Goal: Task Accomplishment & Management: Complete application form

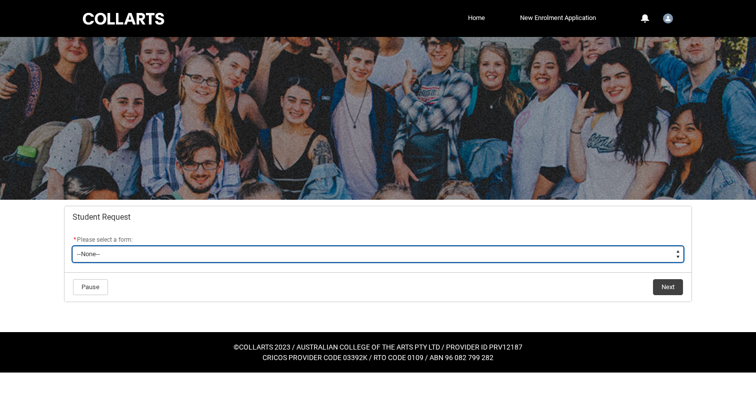
click at [379, 262] on select "--None-- Academic Transcript Application to Appeal Assignment Extension Change …" at bounding box center [377, 254] width 611 height 16
type lightning-select "Assignment_Extension_Choice"
click at [79, 262] on select "--None-- Academic Transcript Application to Appeal Assignment Extension Change …" at bounding box center [377, 254] width 611 height 16
select select "Assignment_Extension_Choice"
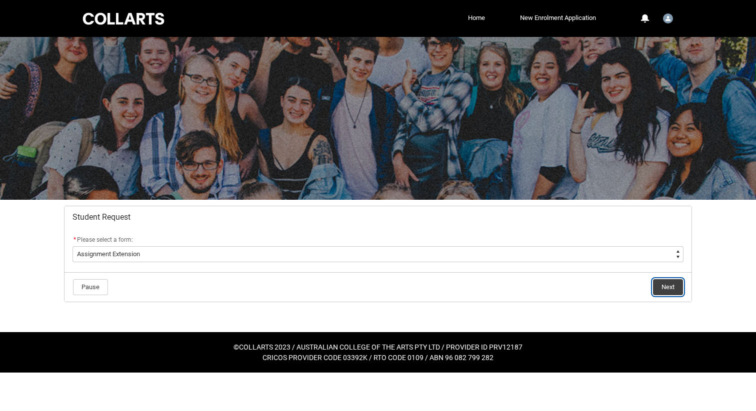
click at [661, 295] on button "Next" at bounding box center [668, 287] width 30 height 16
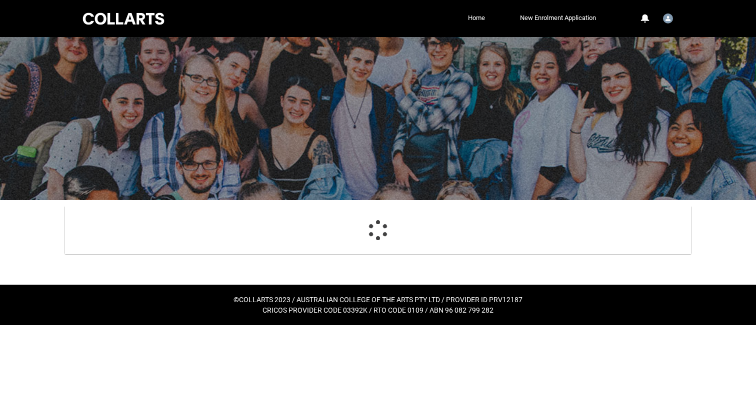
scroll to position [77, 0]
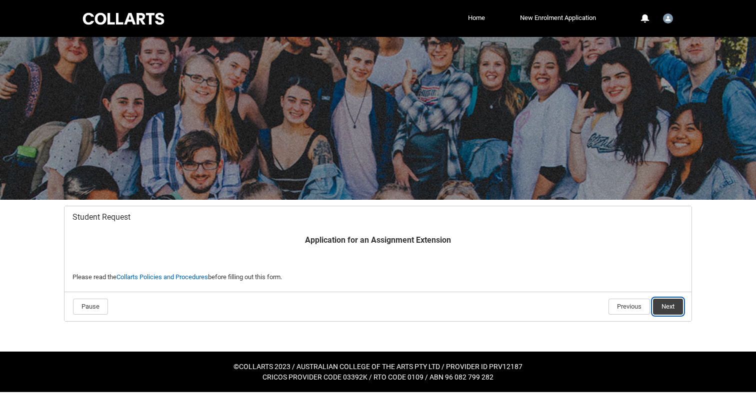
click at [653, 299] on button "Next" at bounding box center [668, 307] width 30 height 16
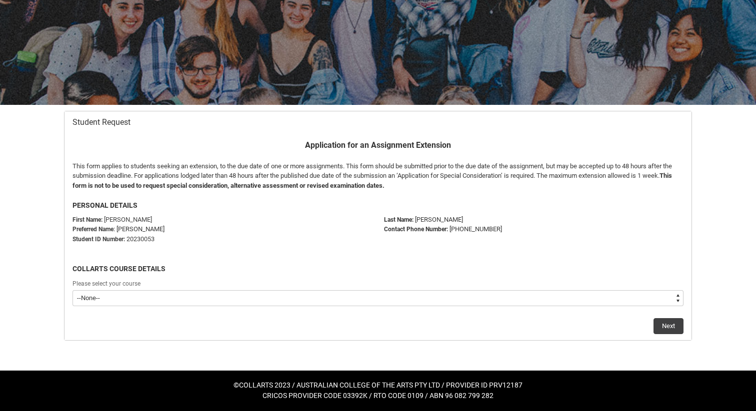
scroll to position [264, 0]
click at [279, 290] on select "--None-- Bachelor of Design (Fashion & Sustainability)" at bounding box center [377, 298] width 611 height 16
type lightning-select "recordPicklist_ProgramEnrollment.a0jOZ000003InmvYAC"
click at [79, 290] on select "--None-- Bachelor of Design (Fashion & Sustainability)" at bounding box center [377, 298] width 611 height 16
select select "recordPicklist_ProgramEnrollment.a0jOZ000003InmvYAC"
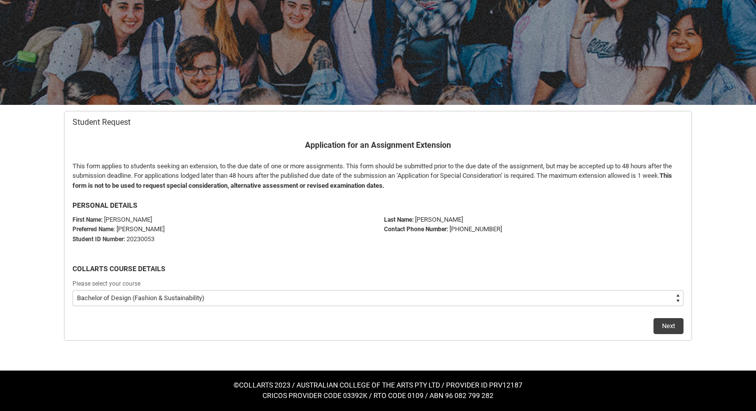
click at [641, 310] on div "Next" at bounding box center [377, 322] width 611 height 24
click at [653, 318] on button "Next" at bounding box center [668, 326] width 30 height 16
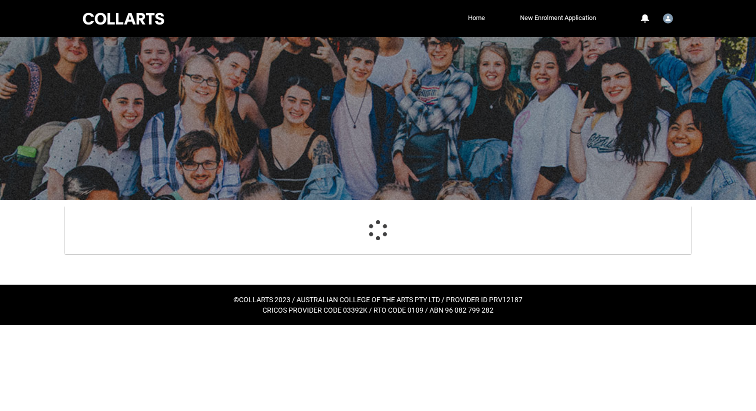
scroll to position [118, 0]
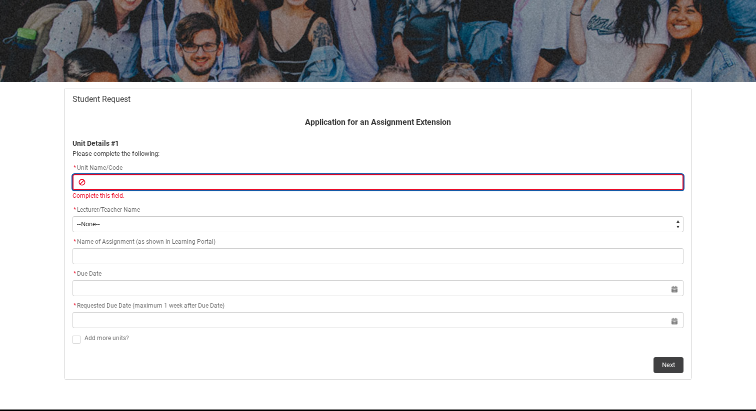
paste input "SHBSDT"
type lightning-primitive-input-simple "SHBSDT"
type input "SHBSDT"
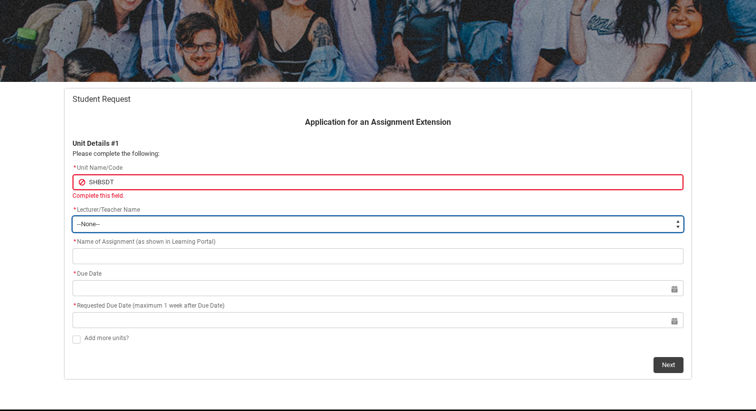
click at [270, 301] on div "Application for an Assignment Extension Unit Details #1 Please complete the fol…" at bounding box center [377, 244] width 623 height 257
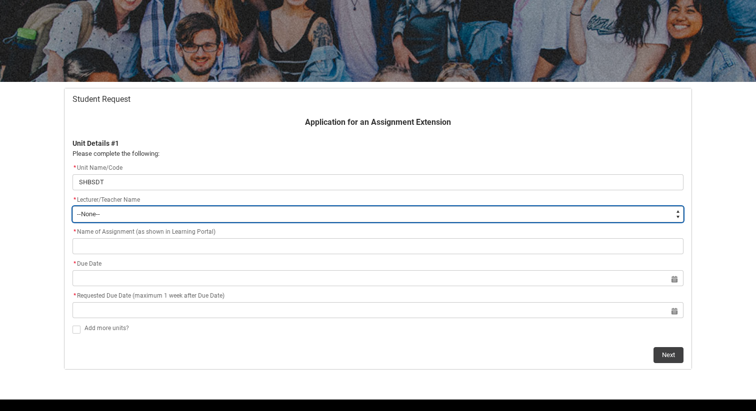
type lightning-select "Faculty_NamefromNtoZ.003I7000002LEipIAG"
click at [79, 222] on select "--None-- [PERSON_NAME] [PERSON_NAME] [PERSON_NAME] [PERSON_NAME] [PERSON_NAME] …" at bounding box center [377, 214] width 611 height 16
select select "Faculty_NamefromNtoZ.003I7000002LEipIAG"
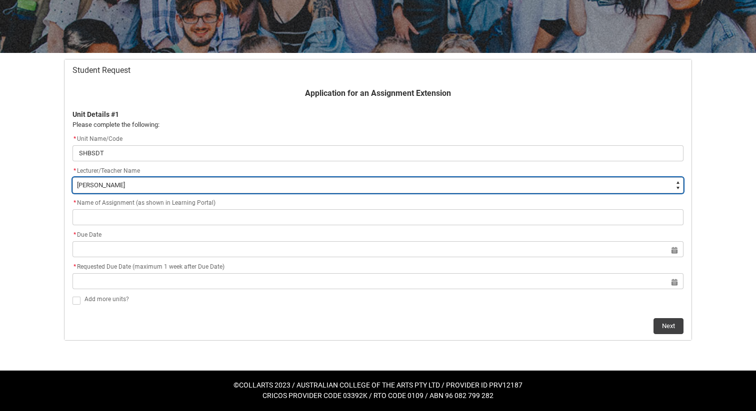
scroll to position [233, 0]
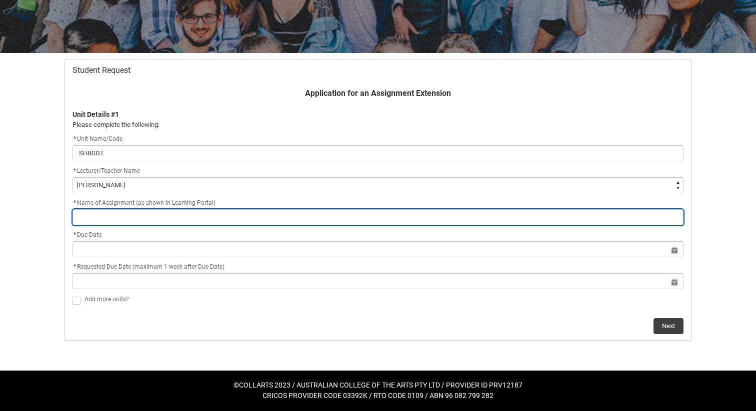
click at [122, 212] on input "Redu_Student_Request flow" at bounding box center [377, 217] width 611 height 16
paste input "Problem Investigation Report"
type lightning-primitive-input-simple "Problem Investigation Report"
type input "Problem Investigation Report"
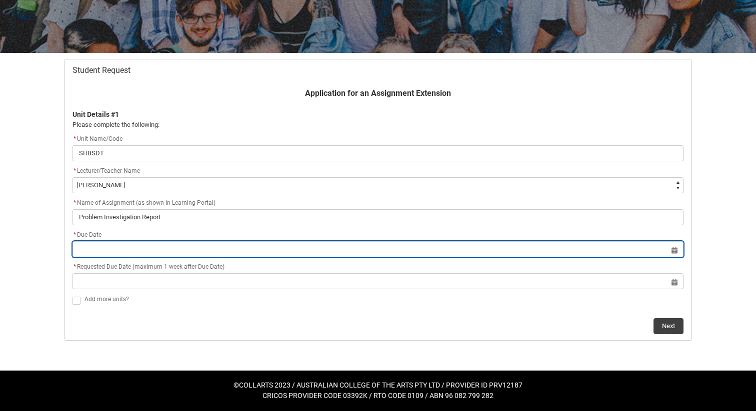
click at [268, 257] on input "Redu_Student_Request flow" at bounding box center [377, 249] width 611 height 16
select select "2025"
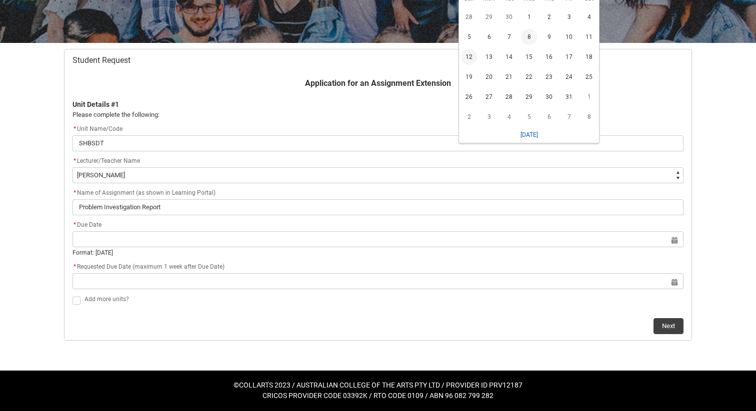
click at [477, 65] on span "12" at bounding box center [469, 57] width 16 height 16
type lightning-datepicker "[DATE]"
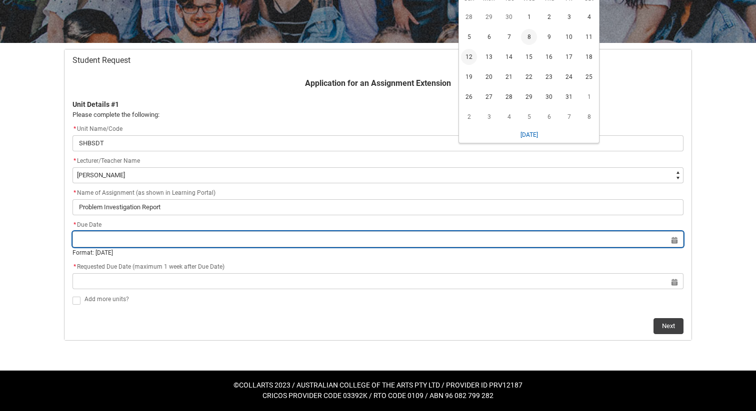
type lightning-input "[DATE]"
type input "[DATE]"
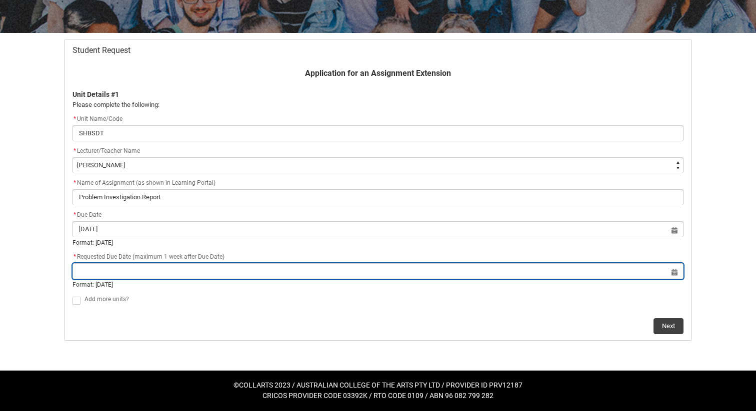
click at [308, 279] on input "Redu_Student_Request flow" at bounding box center [377, 271] width 611 height 16
select select "2025"
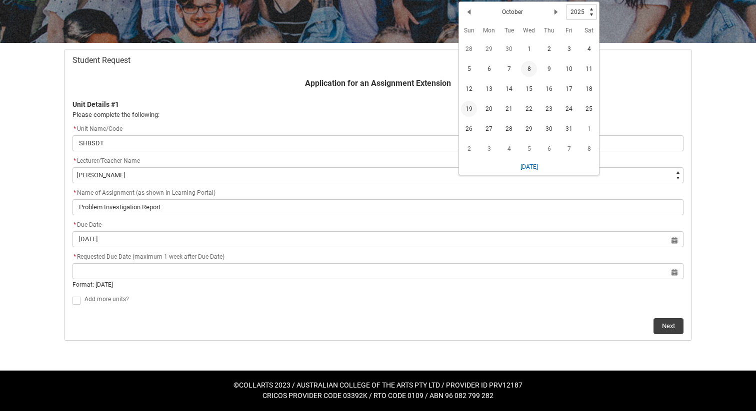
click at [477, 117] on span "19" at bounding box center [469, 109] width 16 height 16
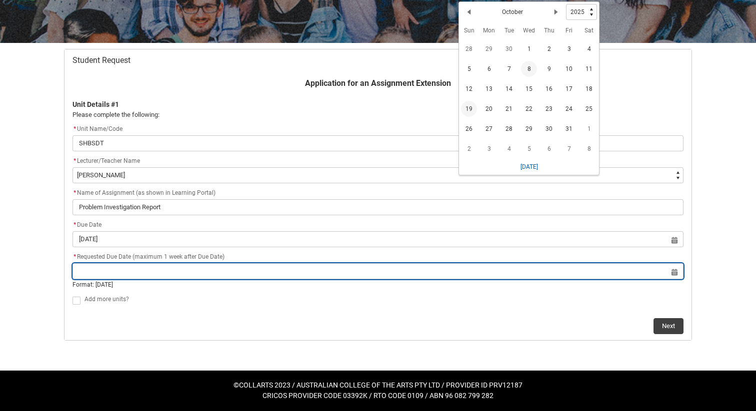
type lightning-datepicker "[DATE]"
type lightning-input "[DATE]"
type input "[DATE]"
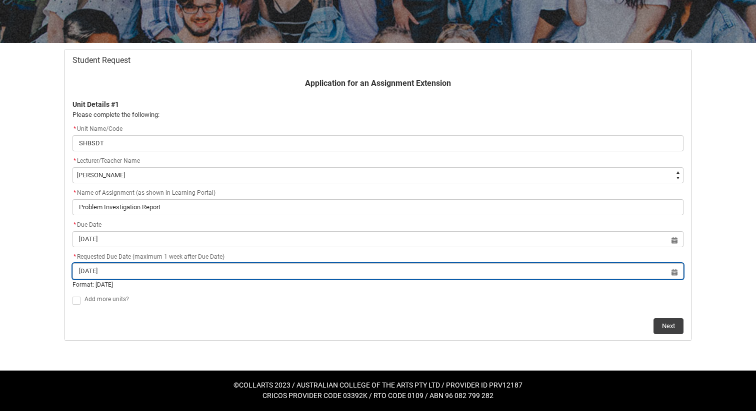
scroll to position [341, 0]
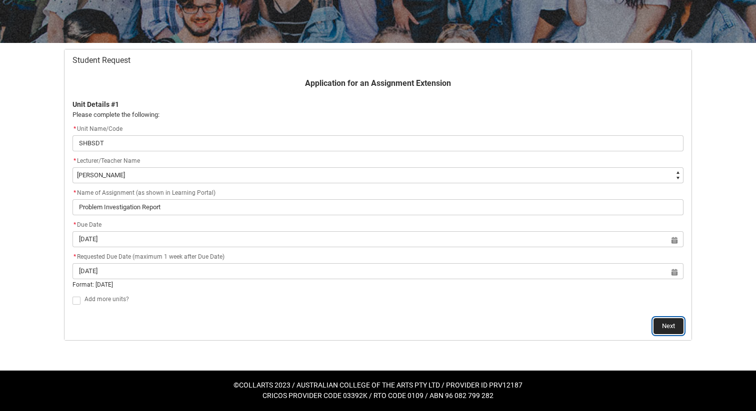
click at [658, 318] on button "Next" at bounding box center [668, 326] width 30 height 16
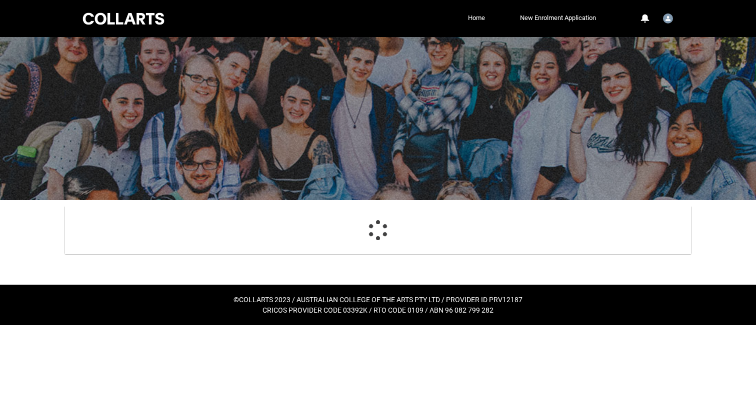
scroll to position [118, 0]
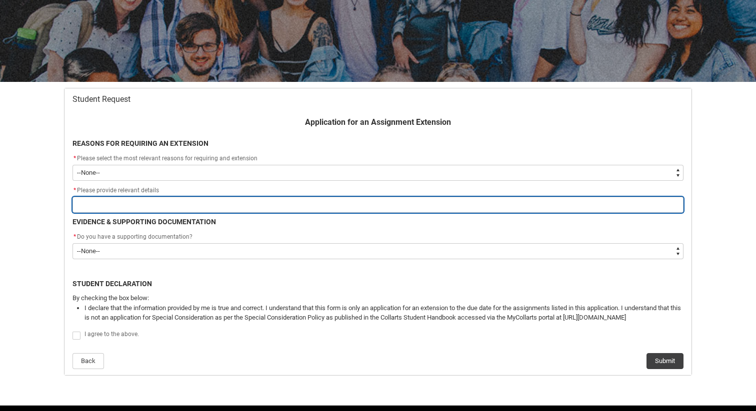
click at [161, 213] on input "Redu_Student_Request flow" at bounding box center [377, 205] width 611 height 16
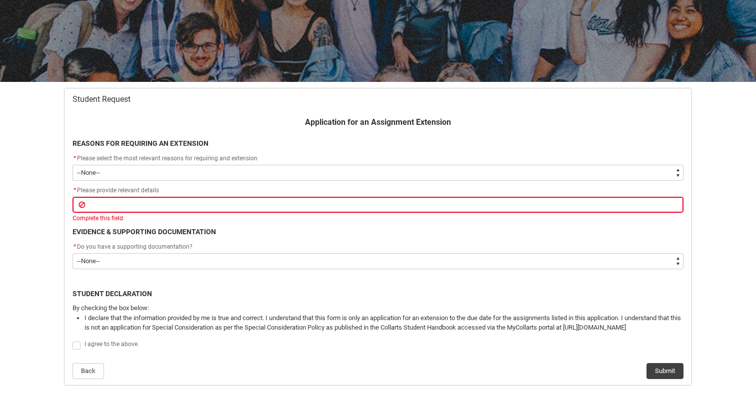
click at [282, 165] on div "* Please select the most relevant reasons for requiring and extension" at bounding box center [377, 159] width 611 height 12
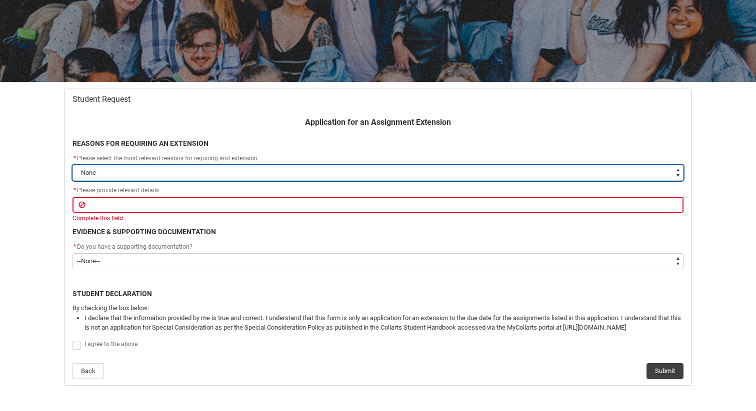
click at [284, 181] on select "--None-- Medical Reasons Work obligations Family obligations Academic Difficult…" at bounding box center [377, 173] width 611 height 16
type lightning-select "choice_AssignmentExtension_Reason_MedicalReasons"
click at [79, 181] on select "--None-- Medical Reasons Work obligations Family obligations Academic Difficult…" at bounding box center [377, 173] width 611 height 16
select select "choice_AssignmentExtension_Reason_MedicalReasons"
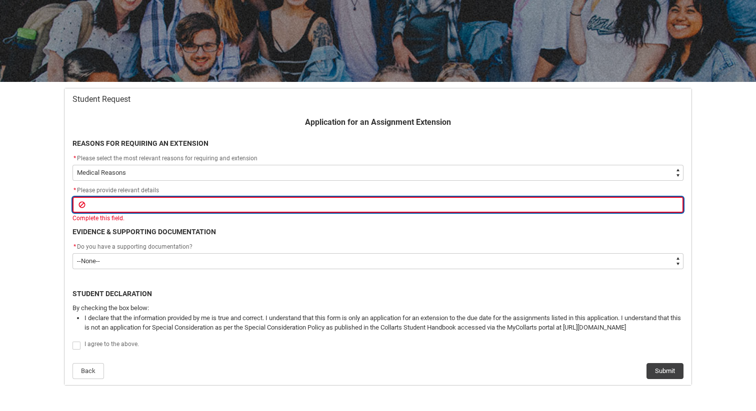
click at [199, 213] on input "Redu_Student_Request flow" at bounding box center [377, 205] width 611 height 16
type lightning-primitive-input-simple "Pre-existing academic difficulties worsened despite working with Academic Suppo…"
type input "Pre-existing academic difficulties worsened despite working with Academic Suppo…"
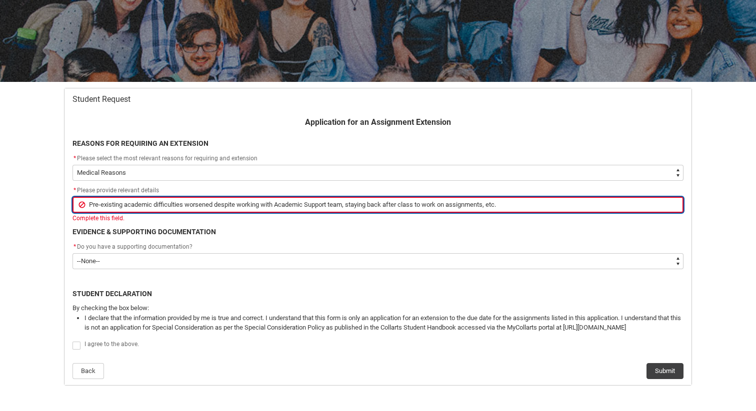
drag, startPoint x: 157, startPoint y: 269, endPoint x: 623, endPoint y: 286, distance: 465.7
click at [623, 223] on lightning-primitive-input-simple "Pre-existing academic difficulties worsened despite working with Academic Suppo…" at bounding box center [377, 210] width 611 height 26
type lightning-primitive-input-simple "Pre-existing"
type input "Pre-existing"
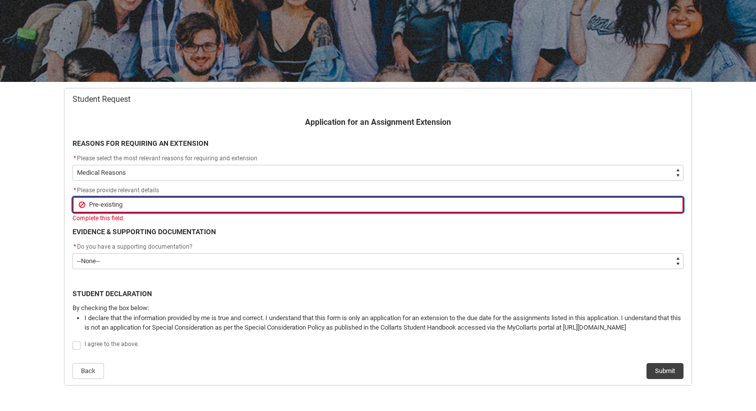
type lightning-primitive-input-simple "Pre-existing e"
type input "Pre-existing e"
type lightning-primitive-input-simple "Pre-existing ex"
type input "Pre-existing ex"
type lightning-primitive-input-simple "Pre-existing e"
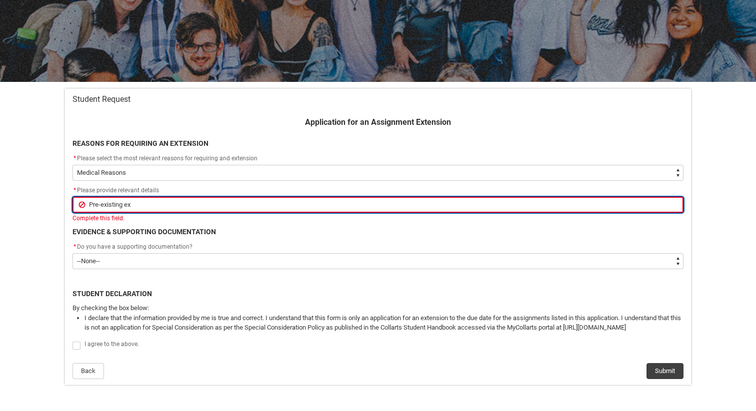
type input "Pre-existing e"
type lightning-primitive-input-simple "Pre-existing"
type input "Pre-existing"
type lightning-primitive-input-simple "Pre-existing c"
type input "Pre-existing c"
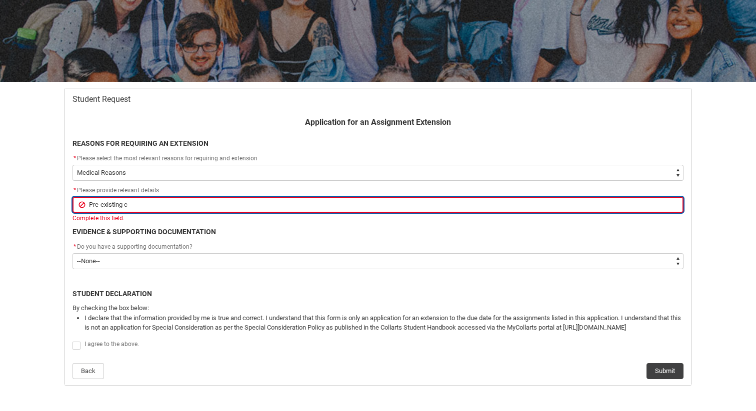
type lightning-primitive-input-simple "Pre-existing co"
type input "Pre-existing co"
type lightning-primitive-input-simple "Pre-existing con"
type input "Pre-existing con"
type lightning-primitive-input-simple "Pre-existing cond"
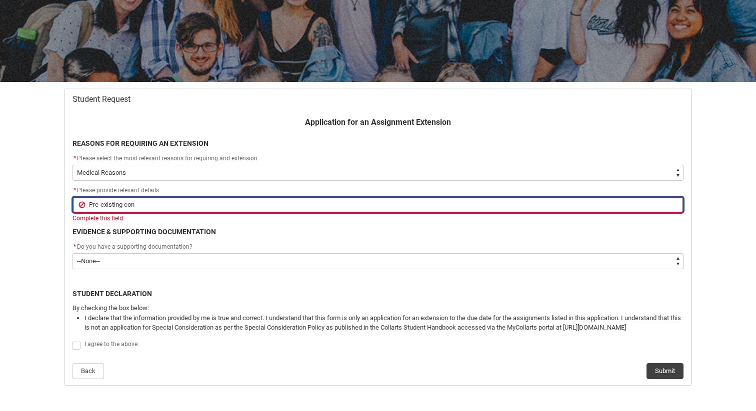
type input "Pre-existing cond"
type lightning-primitive-input-simple "Pre-existing condi"
type input "Pre-existing condi"
type lightning-primitive-input-simple "Pre-existing [PERSON_NAME]"
type input "Pre-existing [PERSON_NAME]"
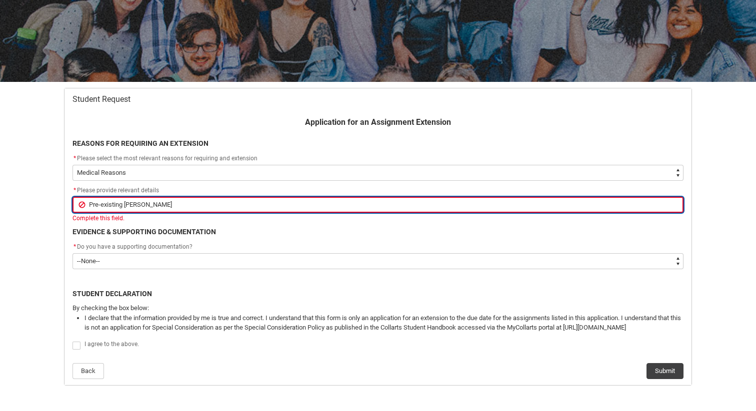
type lightning-primitive-input-simple "Pre-existing conditi"
type input "Pre-existing conditi"
type lightning-primitive-input-simple "Pre-existing conditio"
type input "Pre-existing conditio"
type lightning-primitive-input-simple "Pre-existing condition"
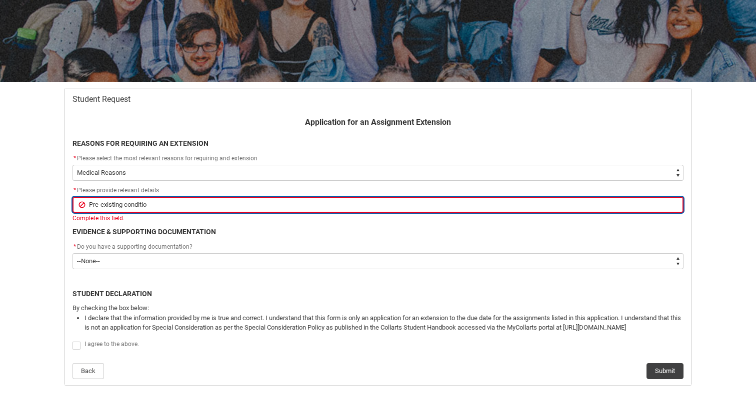
type input "Pre-existing condition"
type lightning-primitive-input-simple "Pre-existing condition"
type input "Pre-existing condition"
type lightning-primitive-input-simple "Pre-existing condition f"
type input "Pre-existing condition f"
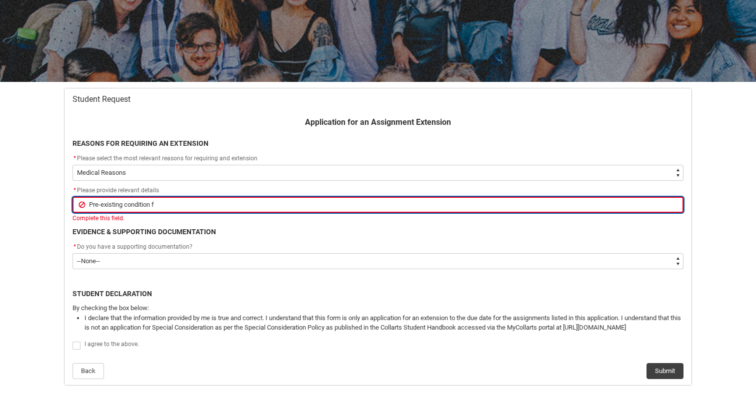
type lightning-primitive-input-simple "Pre-existing condition fl"
type input "Pre-existing condition fl"
type lightning-primitive-input-simple "Pre-existing condition fla"
type input "Pre-existing condition fla"
type lightning-primitive-input-simple "Pre-existing condition flar"
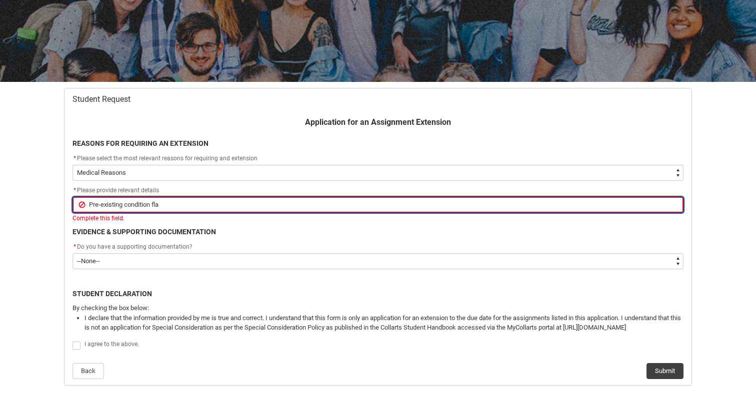
type input "Pre-existing condition flar"
type lightning-primitive-input-simple "Pre-existing condition flare"
type input "Pre-existing condition flare"
type lightning-primitive-input-simple "Pre-existing condition flare"
type input "Pre-existing condition flare"
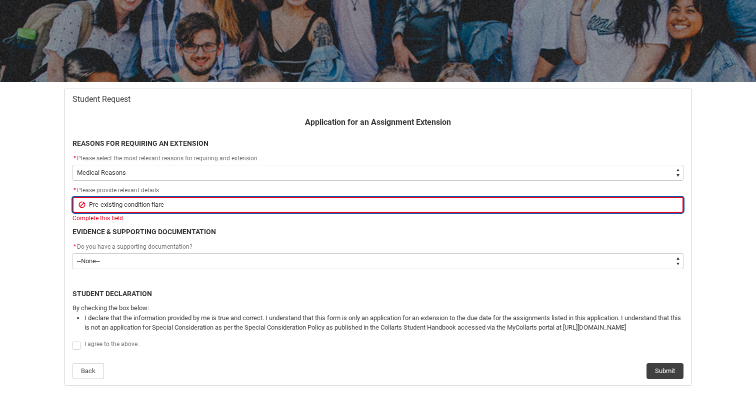
type lightning-primitive-input-simple "Pre-existing condition flare u"
type input "Pre-existing condition flare u"
type lightning-primitive-input-simple "Pre-existing condition flare up"
type input "Pre-existing condition flare up"
type lightning-primitive-input-simple "Pre-existing condition flare u"
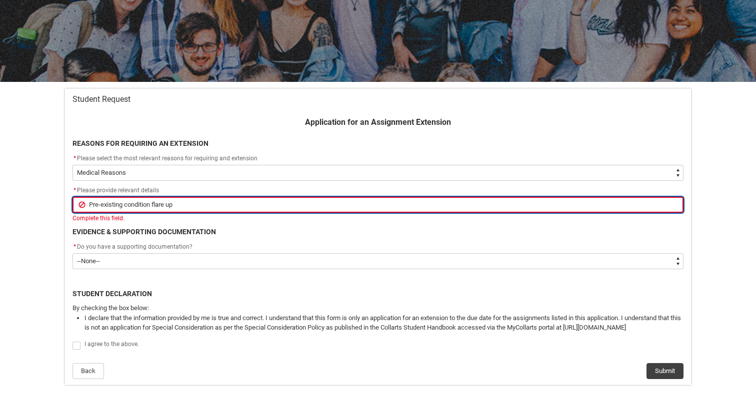
type input "Pre-existing condition flare u"
type lightning-primitive-input-simple "Pre-existing condition flare up"
type input "Pre-existing condition flare up"
type lightning-primitive-input-simple "Pre-existing condition flare up,"
type input "Pre-existing condition flare up,"
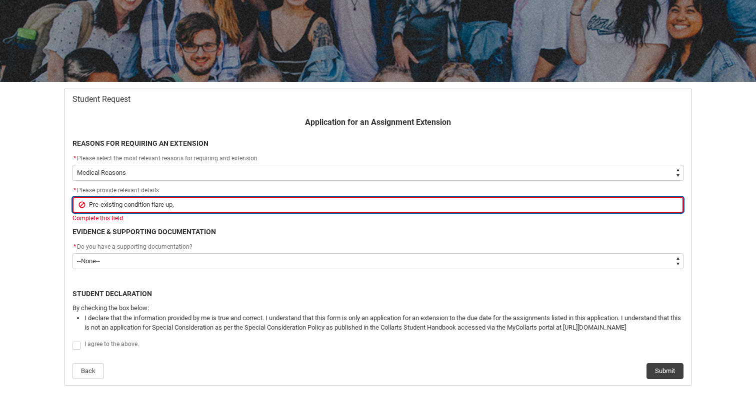
type lightning-primitive-input-simple "Pre-existing condition flare up,"
type input "Pre-existing condition flare up,"
type lightning-primitive-input-simple "Pre-existing condition flare up, r"
type input "Pre-existing condition flare up, r"
type lightning-primitive-input-simple "Pre-existing condition flare up, re"
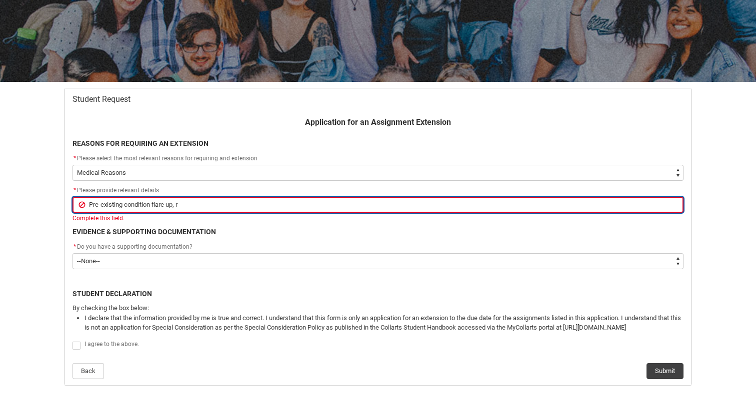
type input "Pre-existing condition flare up, re"
type lightning-primitive-input-simple "Pre-existing condition flare up, req"
type input "Pre-existing condition flare up, req"
type lightning-primitive-input-simple "Pre-existing condition flare up, requ"
type input "Pre-existing condition flare up, requ"
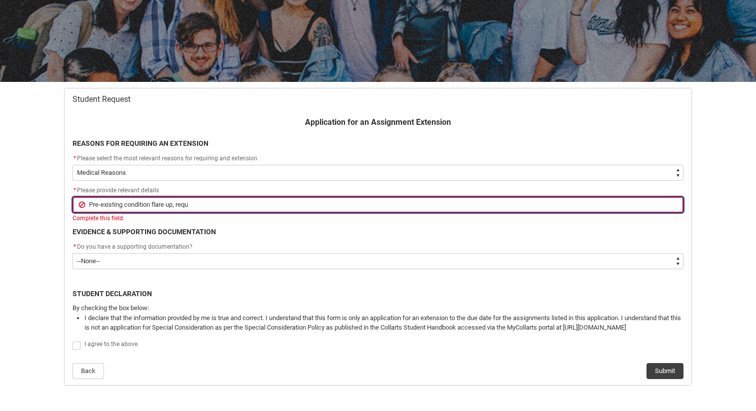
type lightning-primitive-input-simple "Pre-existing condition flare up, requi"
type input "Pre-existing condition flare up, requi"
type lightning-primitive-input-simple "Pre-existing condition flare up, requir"
type input "Pre-existing condition flare up, requir"
type lightning-primitive-input-simple "Pre-existing condition flare up, requiri"
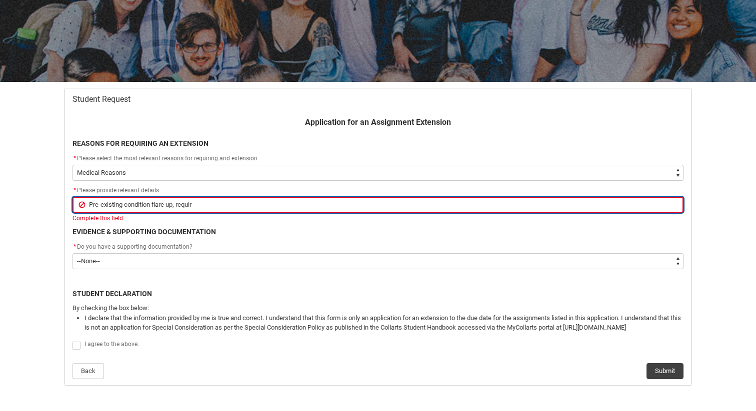
type input "Pre-existing condition flare up, requiri"
type lightning-primitive-input-simple "Pre-existing condition flare up, requirin"
type input "Pre-existing condition flare up, requirin"
type lightning-primitive-input-simple "Pre-existing condition flare up, requiring"
type input "Pre-existing condition flare up, requiring"
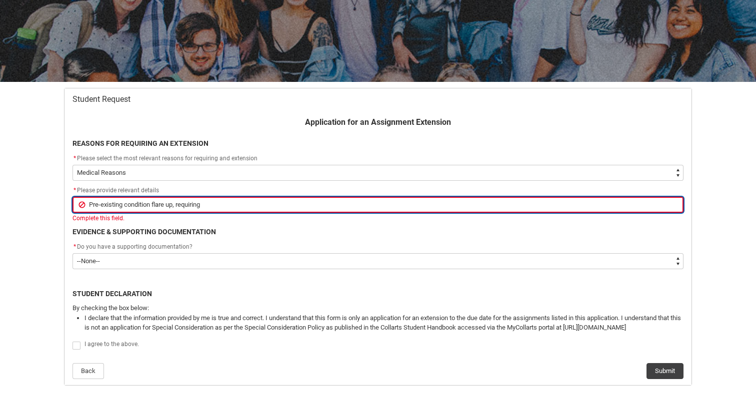
type lightning-primitive-input-simple "Pre-existing condition flare up, requiring"
type input "Pre-existing condition flare up, requiring"
type lightning-primitive-input-simple "Pre-existing condition flare up, requiring e"
type input "Pre-existing condition flare up, requiring e"
type lightning-primitive-input-simple "Pre-existing condition flare up, requiring en"
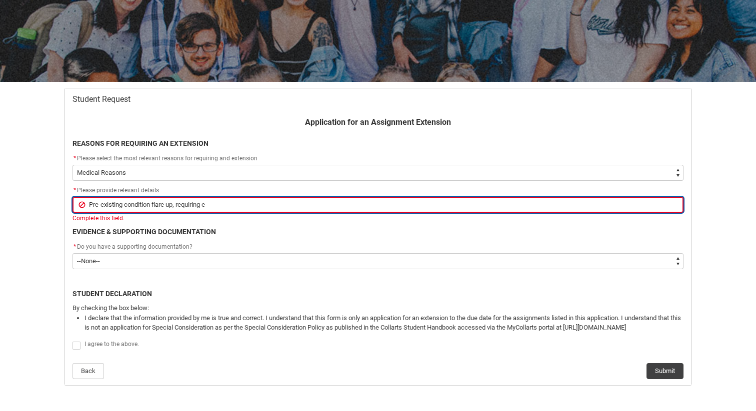
type input "Pre-existing condition flare up, requiring en"
type lightning-primitive-input-simple "Pre-existing condition flare up, requiring eni"
type input "Pre-existing condition flare up, requiring eni"
type lightning-primitive-input-simple "Pre-existing condition flare up, requiring en"
type input "Pre-existing condition flare up, requiring en"
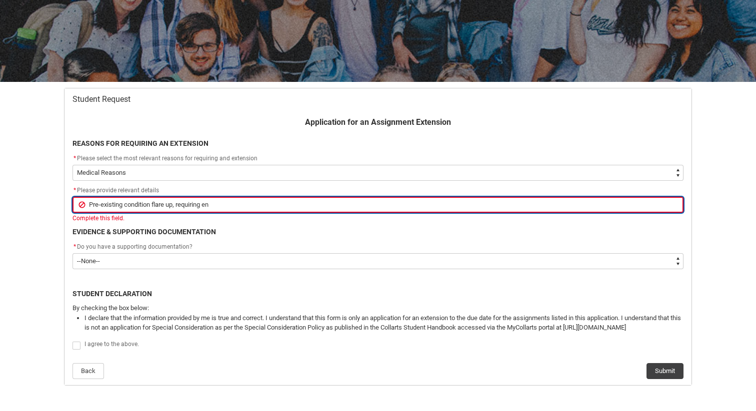
type lightning-primitive-input-simple "Pre-existing condition flare up, requiring e"
type input "Pre-existing condition flare up, requiring e"
type lightning-primitive-input-simple "Pre-existing condition flare up, requiring ex"
type input "Pre-existing condition flare up, requiring ex"
type lightning-primitive-input-simple "Pre-existing condition flare up, requiring ext"
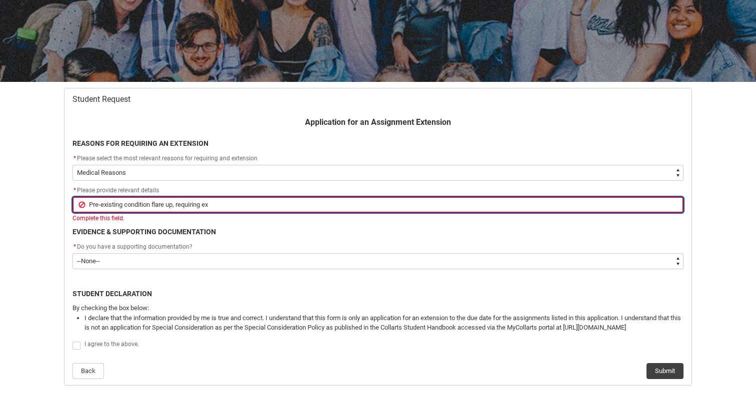
type input "Pre-existing condition flare up, requiring ext"
type lightning-primitive-input-simple "Pre-existing condition flare up, requiring exte"
type input "Pre-existing condition flare up, requiring exte"
type lightning-primitive-input-simple "Pre-existing condition flare up, requiring exten"
type input "Pre-existing condition flare up, requiring exten"
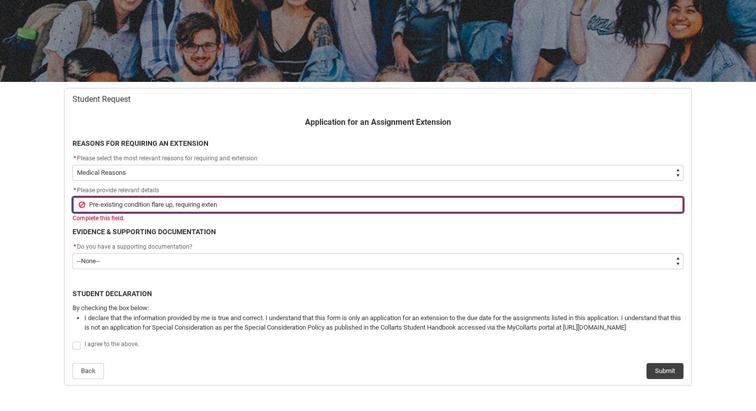
type lightning-primitive-input-simple "Pre-existing condition flare up, requiring extens"
type input "Pre-existing condition flare up, requiring extens"
type lightning-primitive-input-simple "Pre-existing condition flare up, requiring extensi"
type input "Pre-existing condition flare up, requiring extensi"
type lightning-primitive-input-simple "Pre-existing condition flare up, requiring extensio"
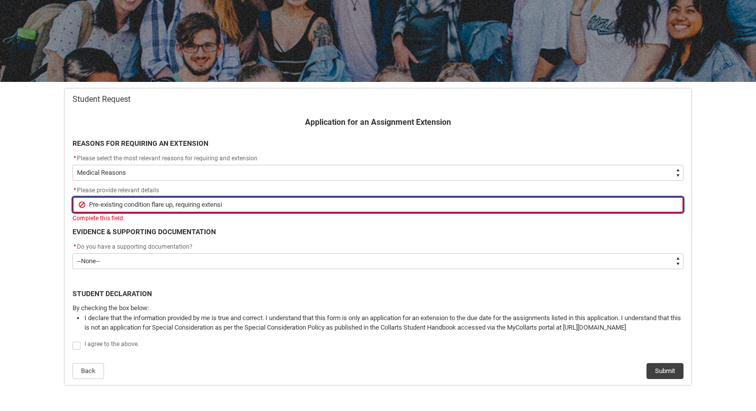
type input "Pre-existing condition flare up, requiring extensio"
type lightning-primitive-input-simple "Pre-existing condition flare up, requiring extension"
type input "Pre-existing condition flare up, requiring extension"
type lightning-primitive-input-simple "Pre-existing condition flare up, requiring extension"
type input "Pre-existing condition flare up, requiring extension"
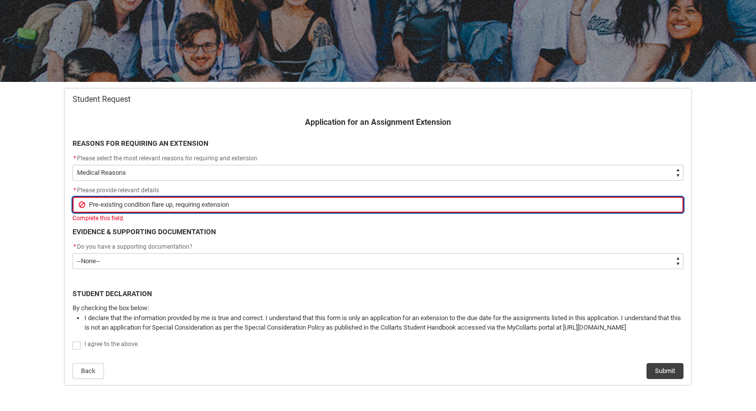
type lightning-primitive-input-simple "Pre-existing condition flare up, requiring extension I"
type input "Pre-existing condition flare up, requiring extension I"
type lightning-primitive-input-simple "Pre-existing condition flare up, requiring extension I'"
type input "Pre-existing condition flare up, requiring extension I'"
type lightning-primitive-input-simple "Pre-existing condition flare up, requiring extension I'm"
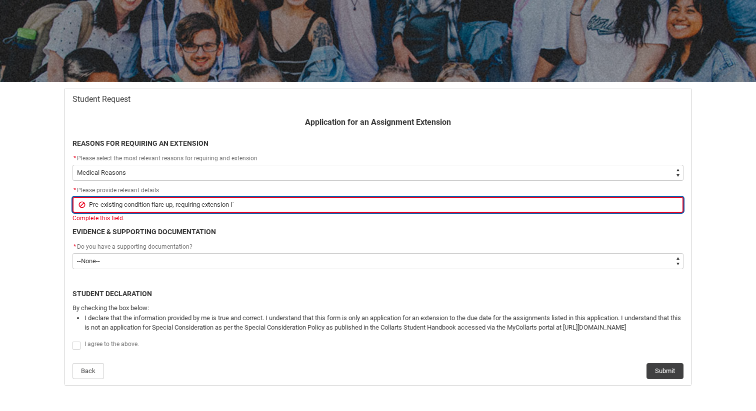
type input "Pre-existing condition flare up, requiring extension I'm"
type lightning-primitive-input-simple "Pre-existing condition flare up, requiring extension I'm"
type input "Pre-existing condition flare up, requiring extension I'm"
type lightning-primitive-input-simple "Pre-existing condition flare up, requiring extension I'm e"
type input "Pre-existing condition flare up, requiring extension I'm e"
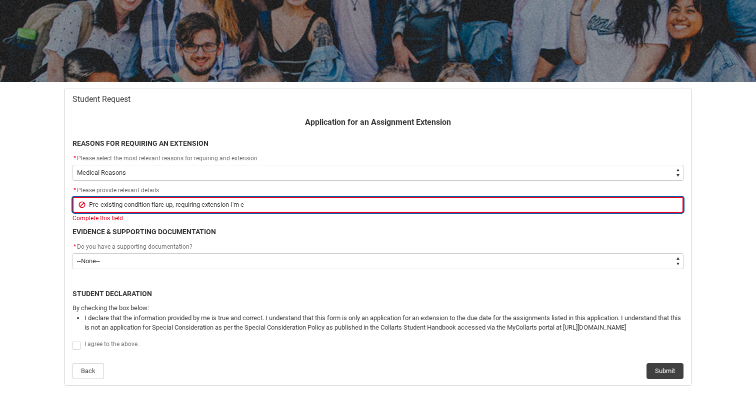
type lightning-primitive-input-simple "Pre-existing condition flare up, requiring extension I'm en"
type input "Pre-existing condition flare up, requiring extension I'm en"
type lightning-primitive-input-simple "Pre-existing condition flare up, requiring extension I'm ent"
type input "Pre-existing condition flare up, requiring extension I'm ent"
type lightning-primitive-input-simple "Pre-existing condition flare up, requiring extension I'm enti"
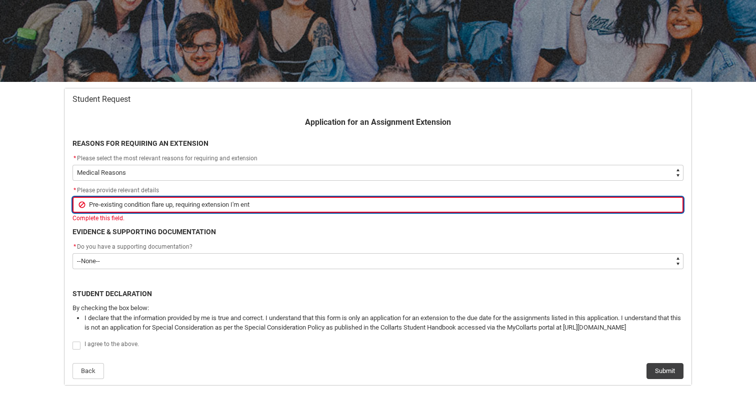
type input "Pre-existing condition flare up, requiring extension I'm enti"
type lightning-primitive-input-simple "Pre-existing condition flare up, requiring extension I'm entit"
type input "Pre-existing condition flare up, requiring extension I'm entit"
type lightning-primitive-input-simple "Pre-existing condition flare up, requiring extension I'm entitl"
type input "Pre-existing condition flare up, requiring extension I'm entitl"
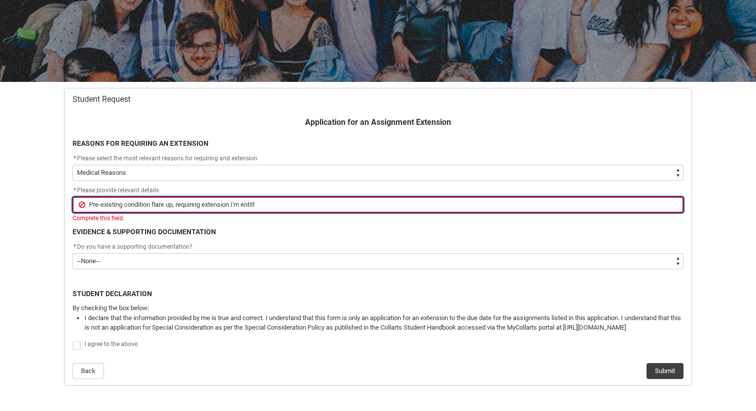
type lightning-primitive-input-simple "Pre-existing condition flare up, requiring extension I'm entitle"
type input "Pre-existing condition flare up, requiring extension I'm entitle"
type lightning-primitive-input-simple "Pre-existing condition flare up, requiring extension I'm entitled"
type input "Pre-existing condition flare up, requiring extension I'm entitled"
type lightning-primitive-input-simple "Pre-existing condition flare up, requiring extension I'm entitled"
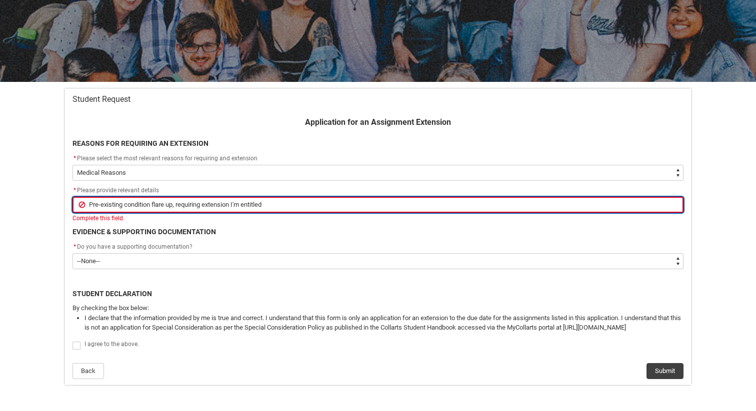
type input "Pre-existing condition flare up, requiring extension I'm entitled"
type lightning-primitive-input-simple "Pre-existing condition flare up, requiring extension I'm entitled t"
type input "Pre-existing condition flare up, requiring extension I'm entitled t"
type lightning-primitive-input-simple "Pre-existing condition flare up, requiring extension I'm entitled to"
type input "Pre-existing condition flare up, requiring extension I'm entitled to"
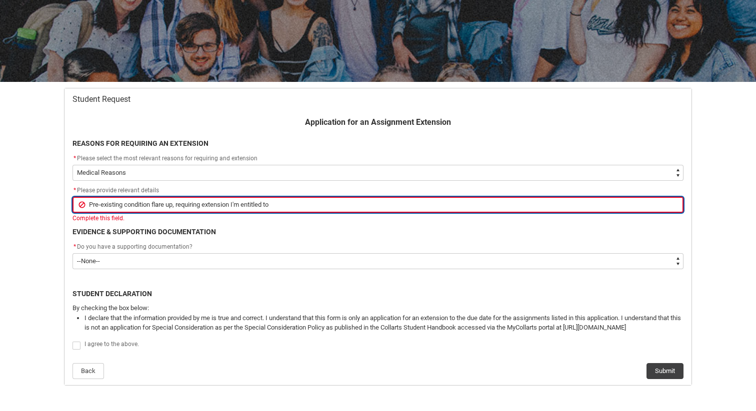
type lightning-primitive-input-simple "Pre-existing condition flare up, requiring extension I'm entitled to"
type input "Pre-existing condition flare up, requiring extension I'm entitled to"
type lightning-primitive-input-simple "Pre-existing condition flare up, requiring extension I'm entitled to a"
type input "Pre-existing condition flare up, requiring extension I'm entitled to a"
type lightning-primitive-input-simple "Pre-existing condition flare up, requiring extension I'm entitled to as"
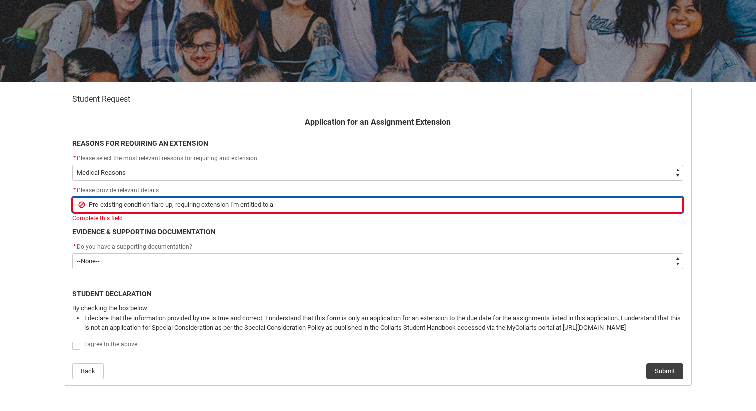
type input "Pre-existing condition flare up, requiring extension I'm entitled to as"
type lightning-primitive-input-simple "Pre-existing condition flare up, requiring extension I'm entitled to as"
type input "Pre-existing condition flare up, requiring extension I'm entitled to as"
type lightning-primitive-input-simple "Pre-existing condition flare up, requiring extension I'm entitled to as p"
type input "Pre-existing condition flare up, requiring extension I'm entitled to as p"
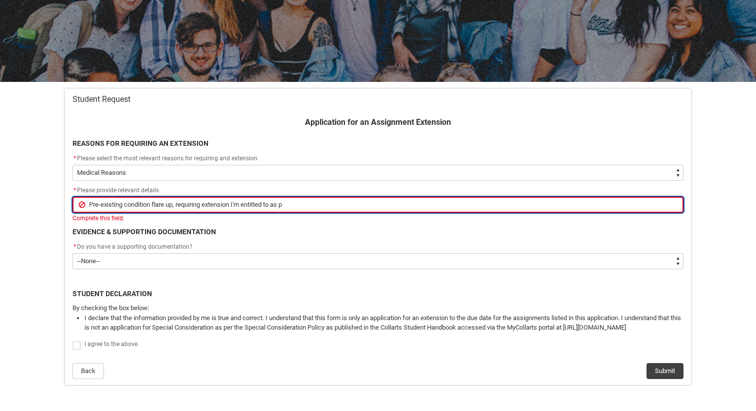
type lightning-primitive-input-simple "Pre-existing condition flare up, requiring extension I'm entitled to as pe"
type input "Pre-existing condition flare up, requiring extension I'm entitled to as pe"
type lightning-primitive-input-simple "Pre-existing condition flare up, requiring extension I'm entitled to as per"
type input "Pre-existing condition flare up, requiring extension I'm entitled to as per"
type lightning-primitive-input-simple "Pre-existing condition flare up, requiring extension I'm entitled to as per"
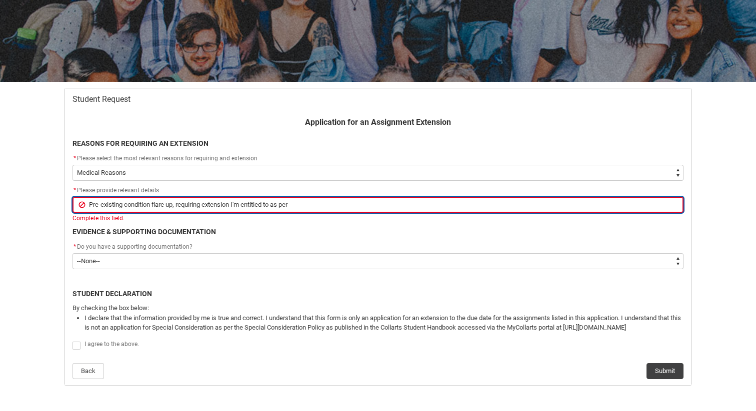
type input "Pre-existing condition flare up, requiring extension I'm entitled to as per"
type lightning-primitive-input-simple "Pre-existing condition flare up, requiring extension I'm entitled to as per a"
type input "Pre-existing condition flare up, requiring extension I'm entitled to as per a"
type lightning-primitive-input-simple "Pre-existing condition flare up, requiring extension I'm entitled to as per ac"
type input "Pre-existing condition flare up, requiring extension I'm entitled to as per ac"
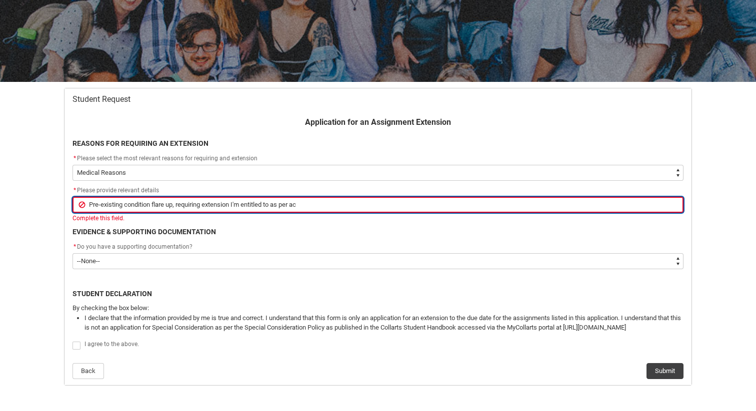
type lightning-primitive-input-simple "Pre-existing condition flare up, requiring extension I'm entitled to as per acc"
type input "Pre-existing condition flare up, requiring extension I'm entitled to as per acc"
type lightning-primitive-input-simple "Pre-existing condition flare up, requiring extension I'm entitled to as per acce"
type input "Pre-existing condition flare up, requiring extension I'm entitled to as per acce"
type lightning-primitive-input-simple "Pre-existing condition flare up, requiring extension I'm entitled to as per acc…"
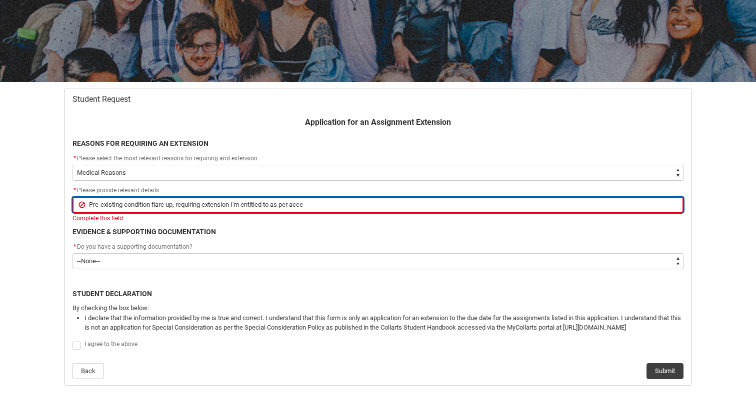
type input "Pre-existing condition flare up, requiring extension I'm entitled to as per acc…"
type lightning-primitive-input-simple "Pre-existing condition flare up, requiring extension I'm entitled to as per acc…"
type input "Pre-existing condition flare up, requiring extension I'm entitled to as per acc…"
type lightning-primitive-input-simple "Pre-existing condition flare up, requiring extension I'm entitled to as per acc…"
type input "Pre-existing condition flare up, requiring extension I'm entitled to as per acc…"
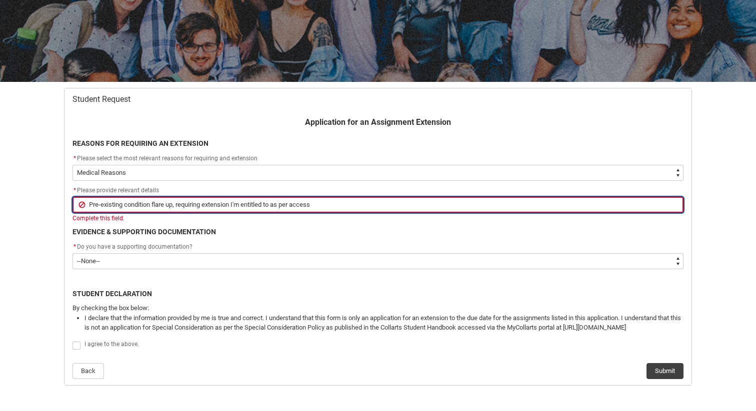
type lightning-primitive-input-simple "Pre-existing condition flare up, requiring extension I'm entitled to as per acc…"
type input "Pre-existing condition flare up, requiring extension I'm entitled to as per acc…"
type lightning-primitive-input-simple "Pre-existing condition flare up, requiring extension I'm entitled to as per acc…"
type input "Pre-existing condition flare up, requiring extension I'm entitled to as per acc…"
type lightning-primitive-input-simple "Pre-existing condition flare up, requiring extension I'm entitled to as per acc…"
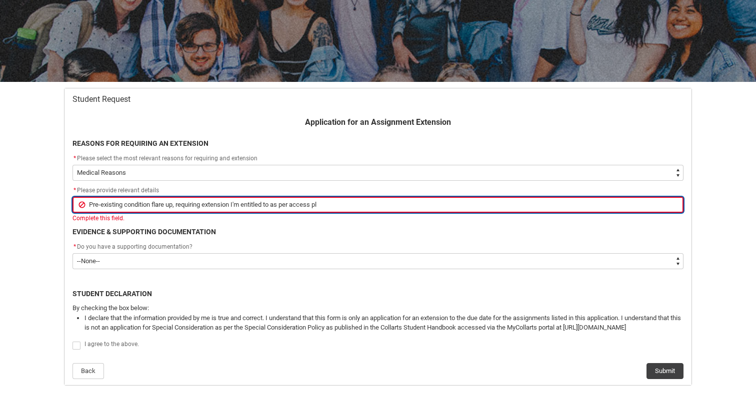
type input "Pre-existing condition flare up, requiring extension I'm entitled to as per acc…"
type lightning-primitive-input-simple "Pre-existing condition flare up, requiring extension I'm entitled to as per acc…"
type input "Pre-existing condition flare up, requiring extension I'm entitled to as per acc…"
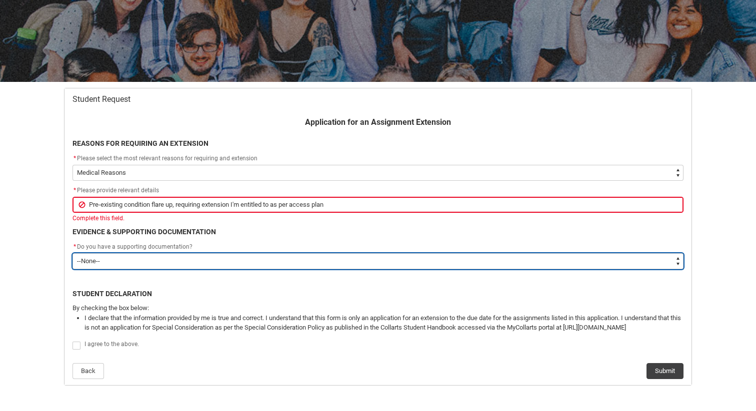
click at [315, 269] on select "--None-- Yes No" at bounding box center [377, 261] width 611 height 16
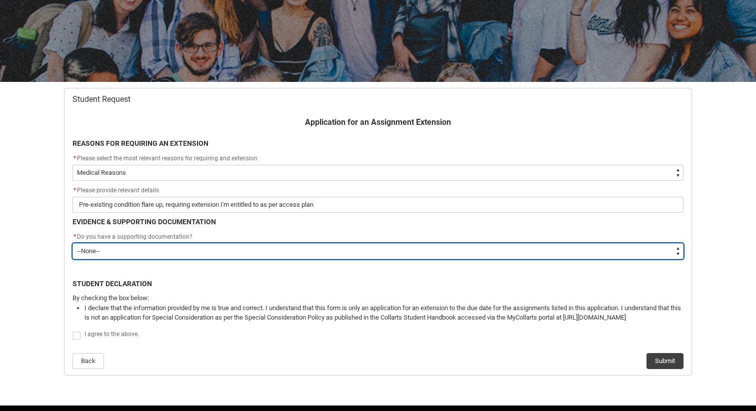
type lightning-select "Yes"
click at [79, 259] on select "--None-- Yes No" at bounding box center [377, 251] width 611 height 16
select select "Yes"
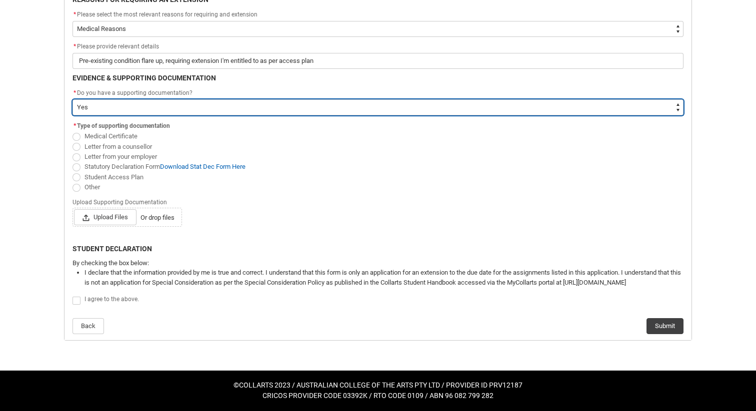
scroll to position [289, 0]
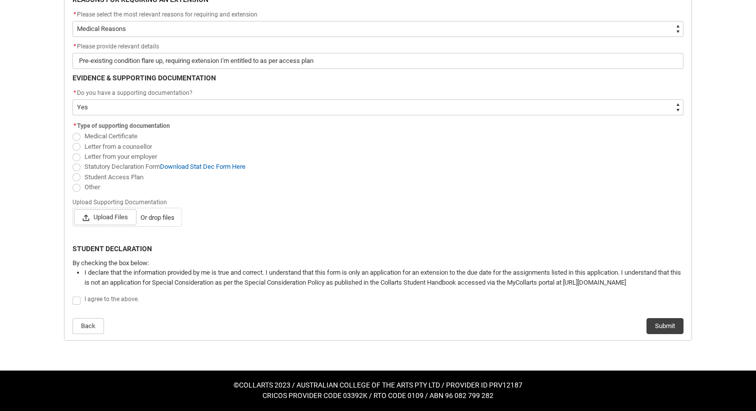
click at [80, 181] on span "Redu_Student_Request flow" at bounding box center [76, 177] width 8 height 8
click at [72, 172] on input "Student Access Plan" at bounding box center [72, 171] width 0 height 0
radio input "true"
click at [120, 209] on span "Upload Files" at bounding box center [105, 217] width 62 height 16
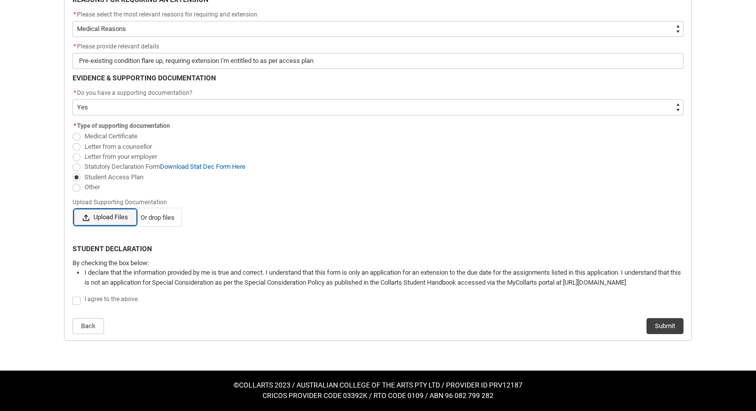
click at [74, 209] on input "Upload Files Or drop files" at bounding box center [73, 209] width 0 height 0
click at [132, 209] on span "Upload Files" at bounding box center [105, 217] width 62 height 16
click at [74, 209] on input "Upload Files Or drop files" at bounding box center [73, 209] width 0 height 0
type lightning-input "C:\fakepath\APPROVED Student Access Plan - [PERSON_NAME].pdf"
type input "C:\fakepath\APPROVED Student Access Plan - [PERSON_NAME].pdf"
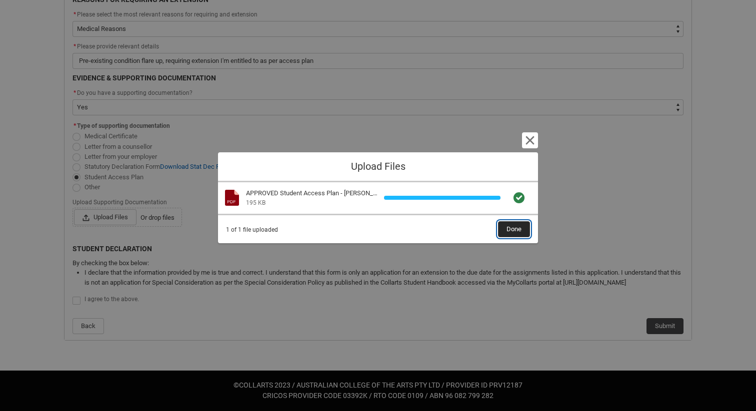
click at [521, 237] on span "Done" at bounding box center [513, 229] width 15 height 15
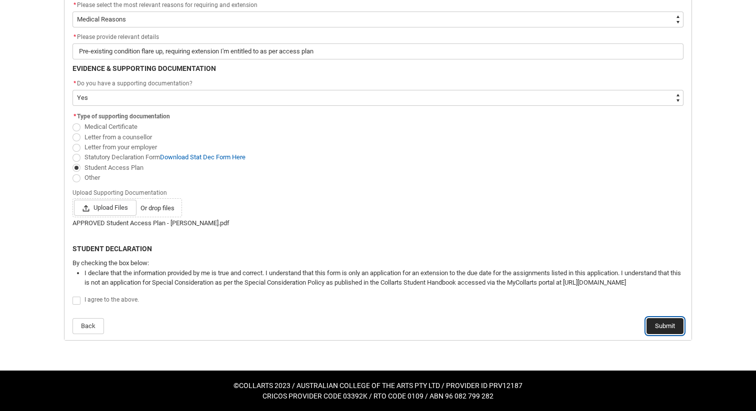
click at [646, 333] on button "Submit" at bounding box center [664, 326] width 37 height 16
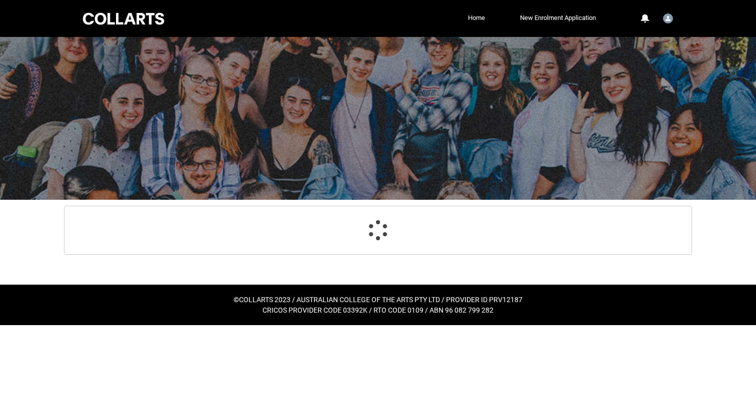
scroll to position [541, 0]
select select "choice_AssignmentExtension_Reason_MedicalReasons"
select select "Yes"
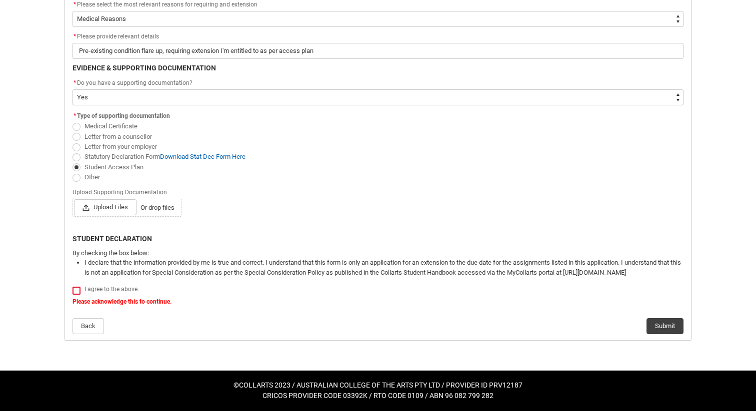
click at [80, 287] on span "Redu_Student_Request flow" at bounding box center [76, 291] width 8 height 8
click at [72, 285] on input "Redu_Student_Request flow" at bounding box center [72, 285] width 0 height 0
click at [116, 199] on span "Upload Files" at bounding box center [105, 207] width 62 height 16
click at [74, 199] on input "Upload Files Or drop files" at bounding box center [73, 199] width 0 height 0
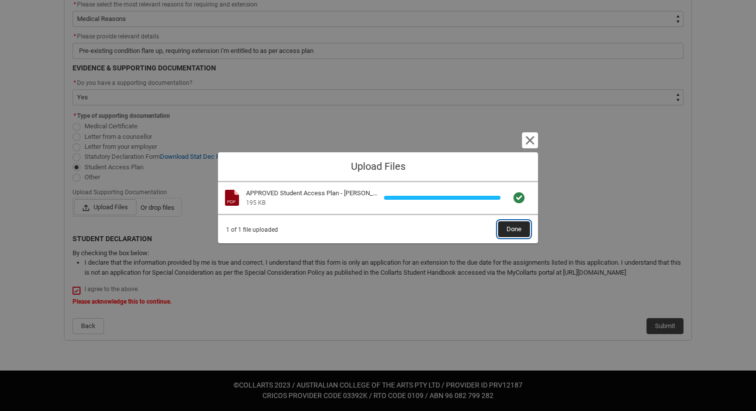
click at [521, 237] on span "Done" at bounding box center [513, 229] width 15 height 15
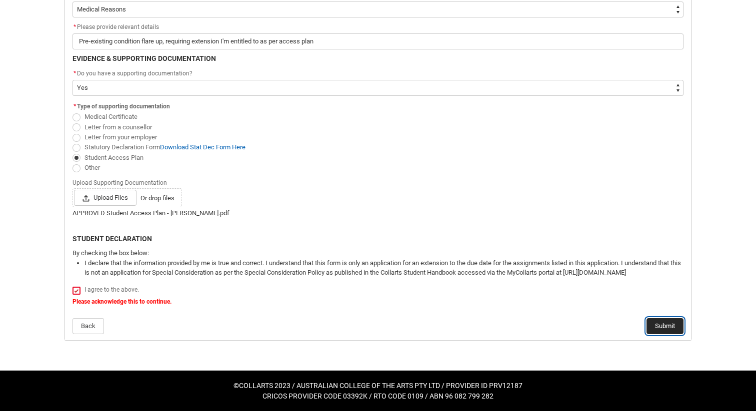
click at [646, 334] on button "Submit" at bounding box center [664, 326] width 37 height 16
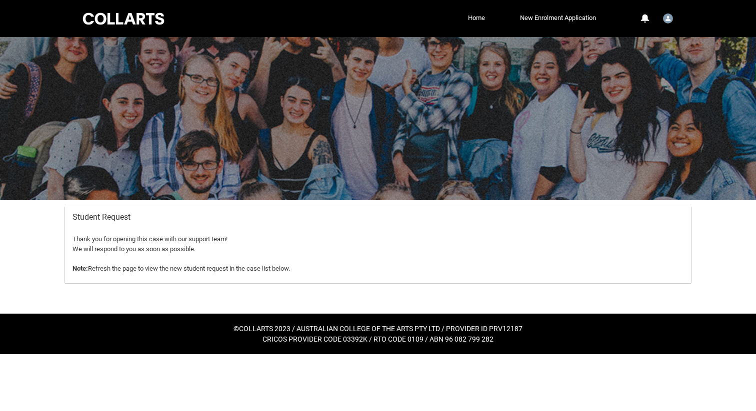
scroll to position [0, 0]
